Goal: Check status

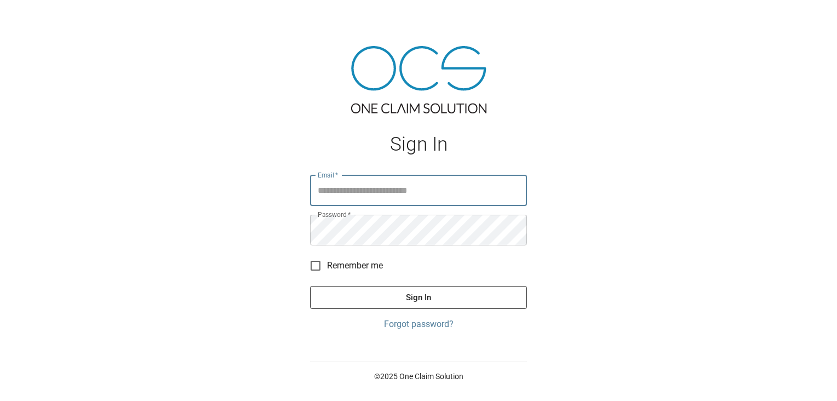
type input "**********"
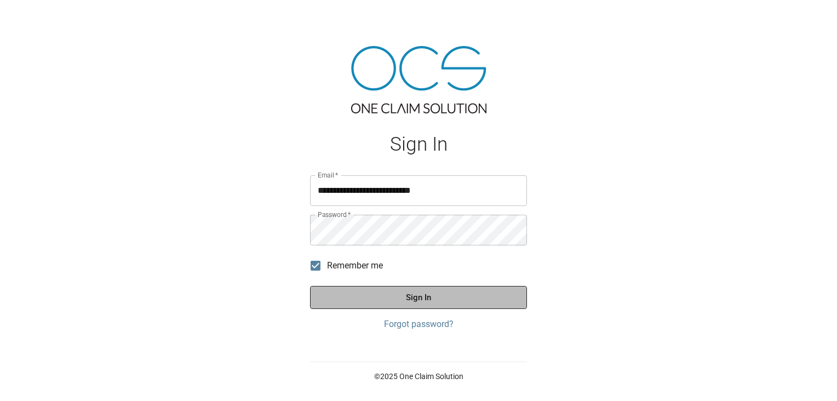
click at [328, 295] on button "Sign In" at bounding box center [418, 297] width 217 height 23
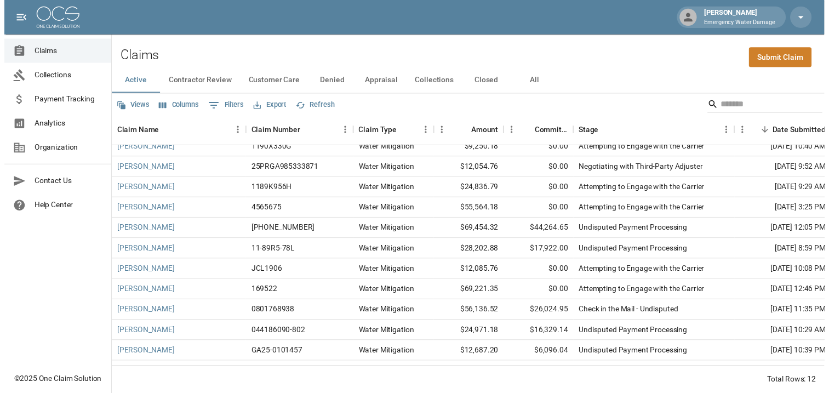
scroll to position [33, 0]
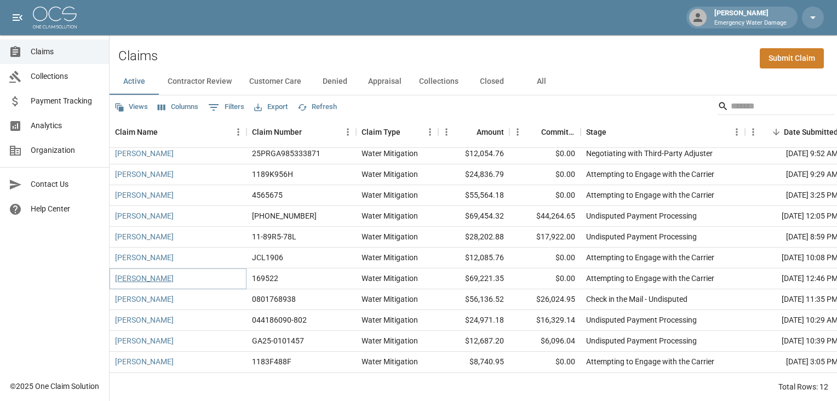
click at [142, 274] on link "[PERSON_NAME]" at bounding box center [144, 278] width 59 height 11
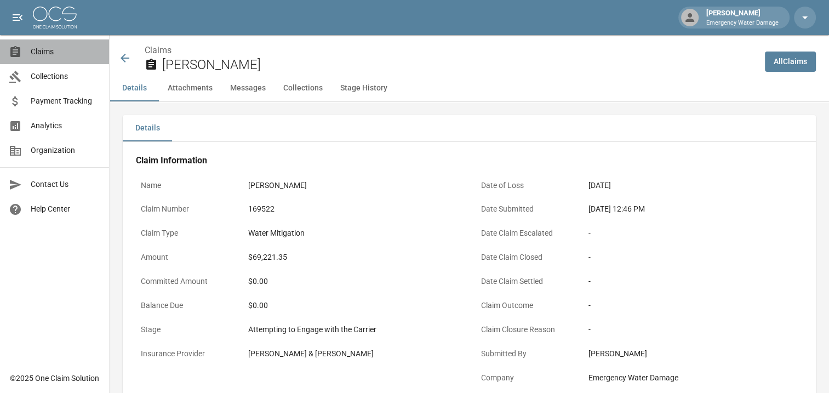
click at [41, 47] on span "Claims" at bounding box center [66, 52] width 70 height 12
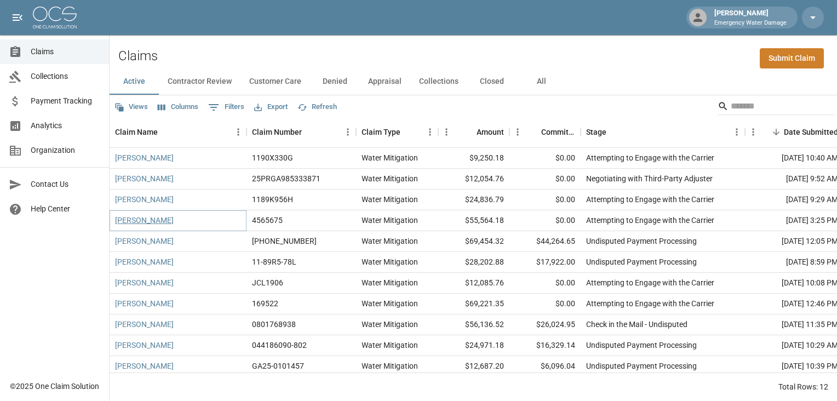
click at [164, 222] on link "[PERSON_NAME]" at bounding box center [144, 220] width 59 height 11
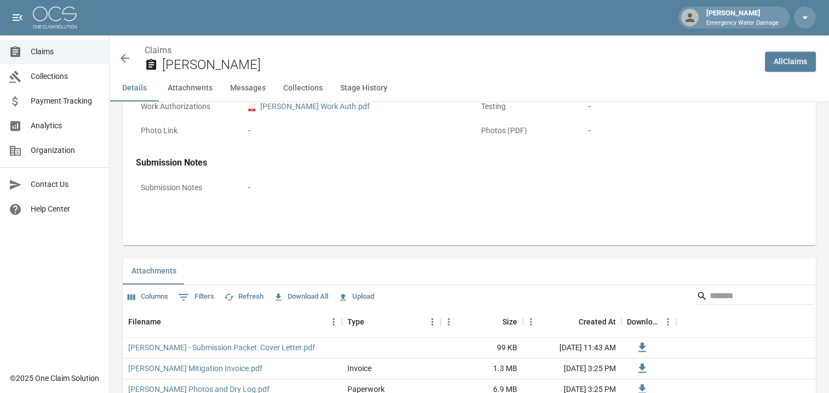
scroll to position [514, 0]
